Goal: Find contact information: Find contact information

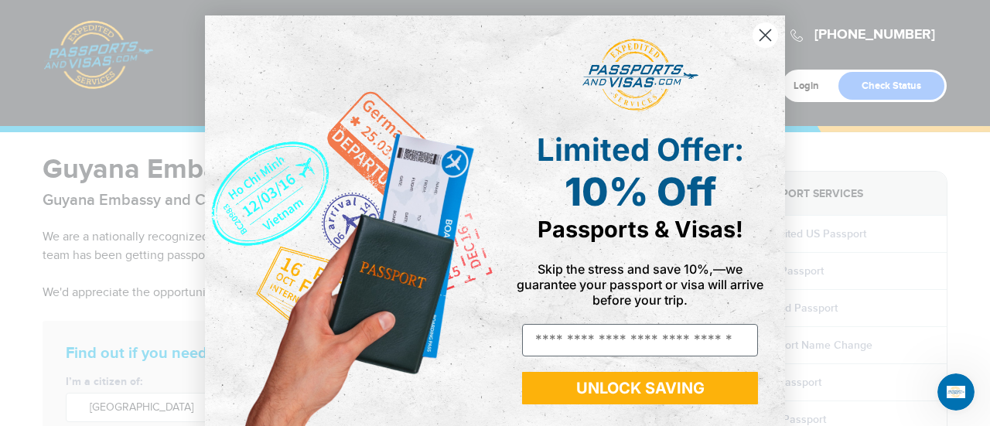
click at [759, 37] on circle "Close dialog" at bounding box center [766, 35] width 26 height 26
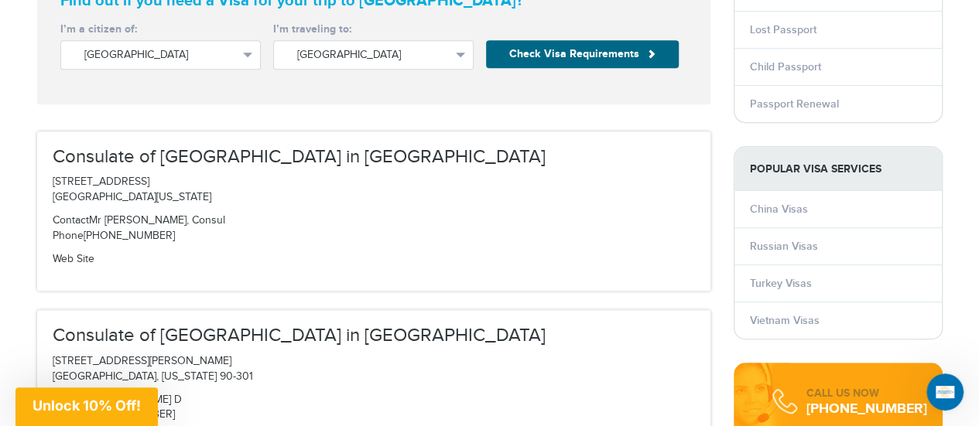
scroll to position [350, 0]
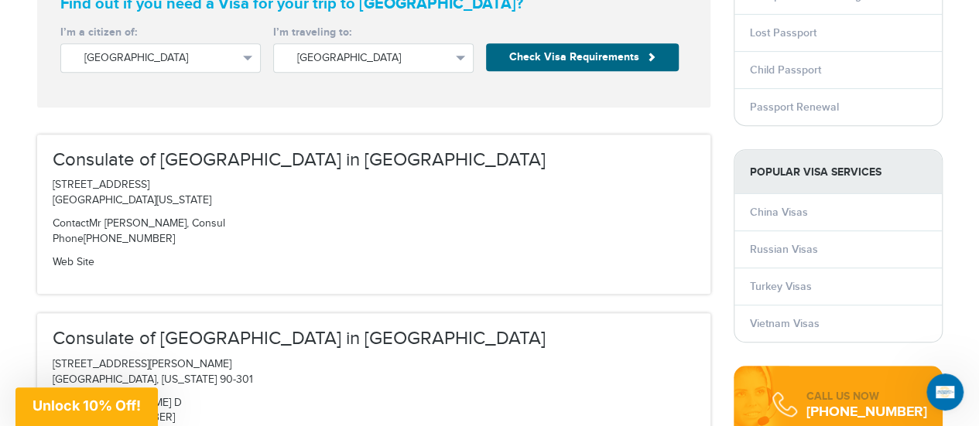
click at [181, 153] on h3 "Consulate of [GEOGRAPHIC_DATA] in [GEOGRAPHIC_DATA]" at bounding box center [374, 160] width 642 height 20
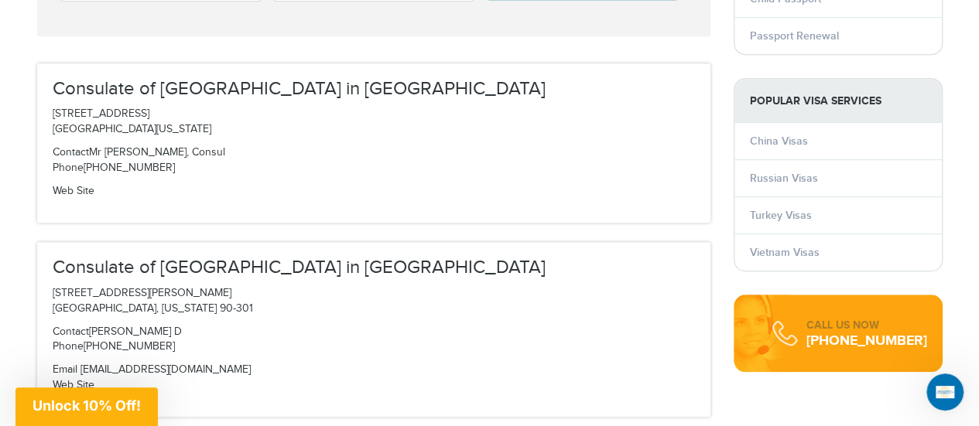
scroll to position [431, 0]
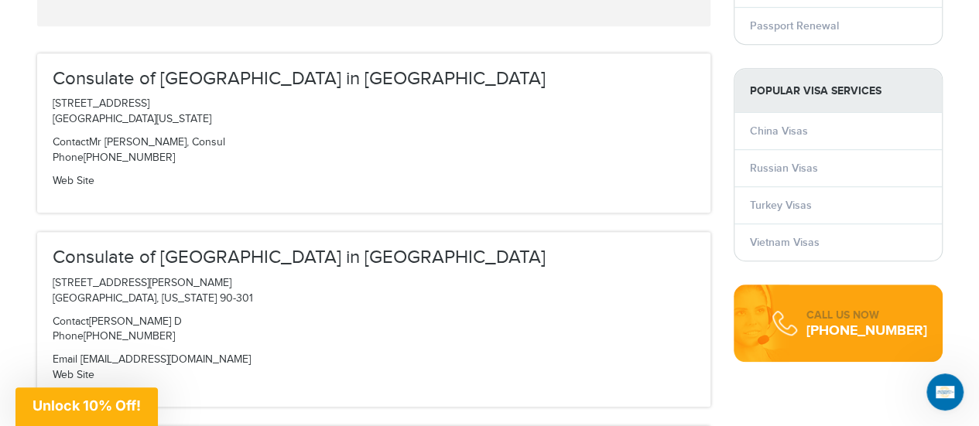
click at [490, 186] on p "Web Site" at bounding box center [374, 181] width 642 height 15
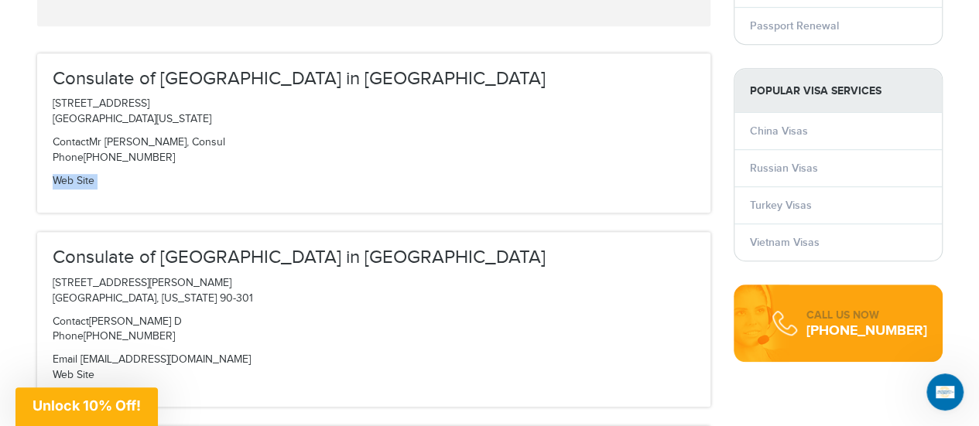
click at [490, 186] on p "Web Site" at bounding box center [374, 181] width 642 height 15
click at [84, 181] on link "Web Site" at bounding box center [74, 181] width 42 height 12
click at [555, 111] on p "[STREET_ADDRESS][US_STATE]" at bounding box center [374, 112] width 642 height 31
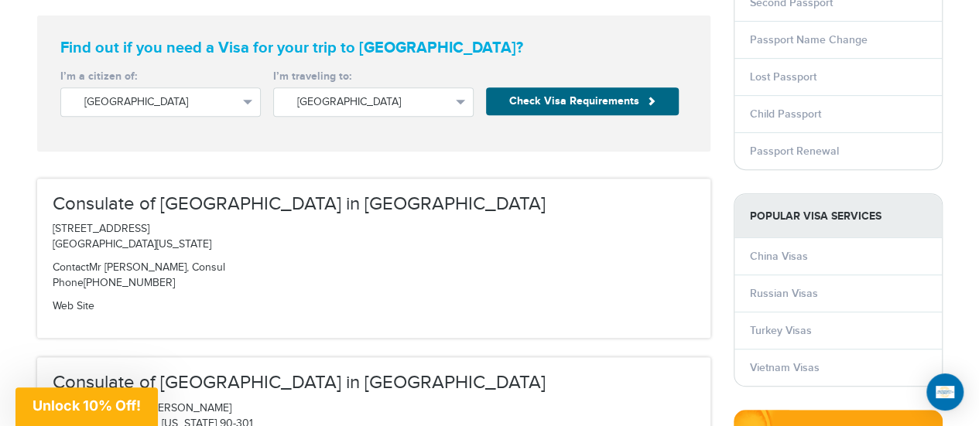
scroll to position [303, 0]
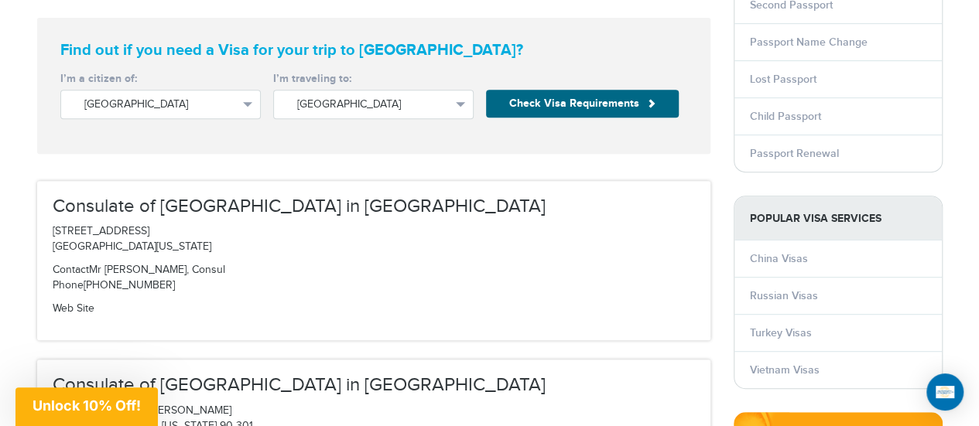
click at [574, 241] on p "[STREET_ADDRESS][US_STATE]" at bounding box center [374, 239] width 642 height 31
click at [574, 255] on div "Consulate of [GEOGRAPHIC_DATA] in [GEOGRAPHIC_DATA] [STREET_ADDRESS][US_STATE] …" at bounding box center [373, 260] width 673 height 159
